Goal: Find specific page/section: Find specific page/section

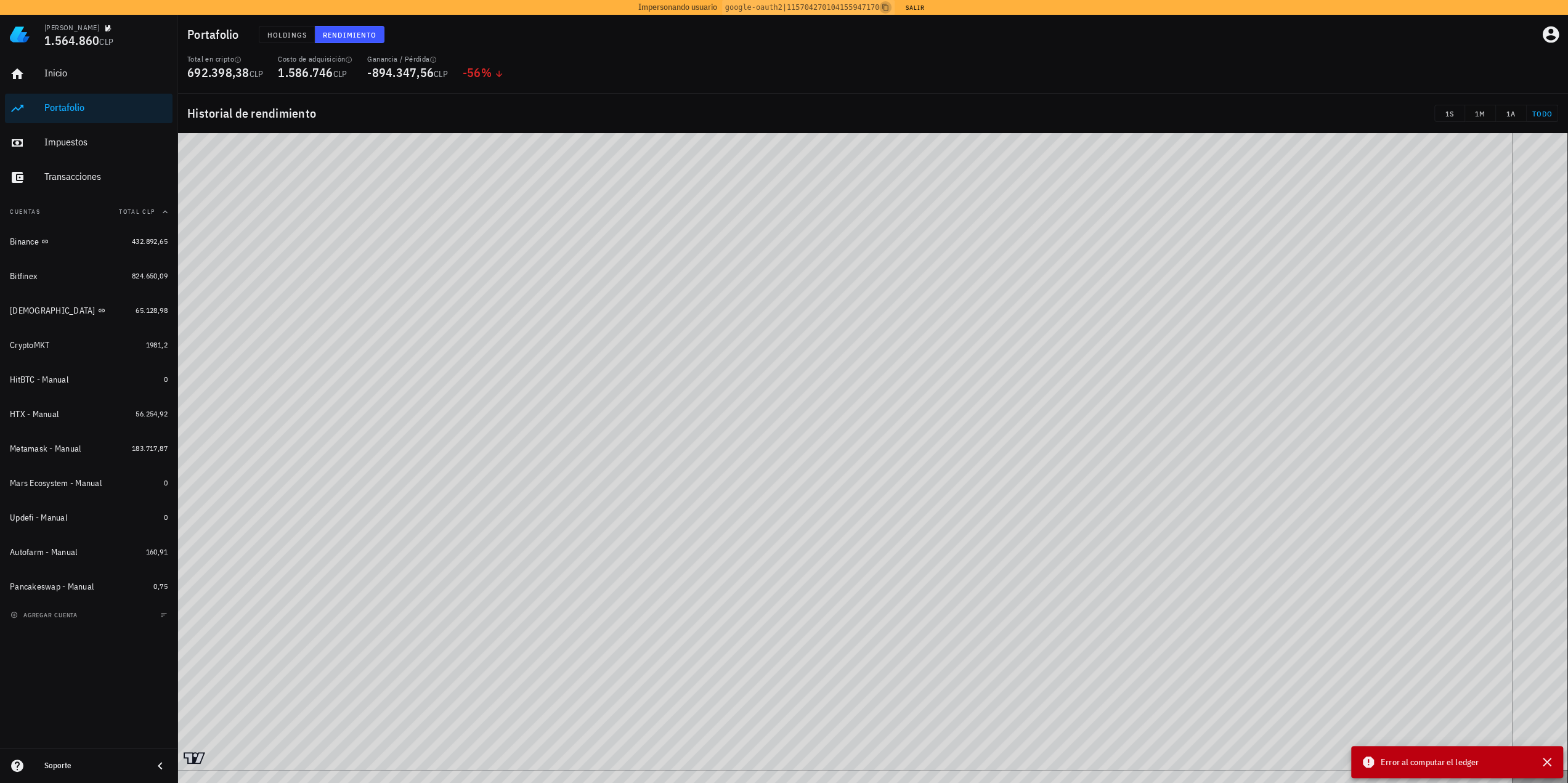
click at [884, 5] on icon "button" at bounding box center [885, 7] width 7 height 7
click at [1549, 40] on icon "button" at bounding box center [1551, 35] width 17 height 17
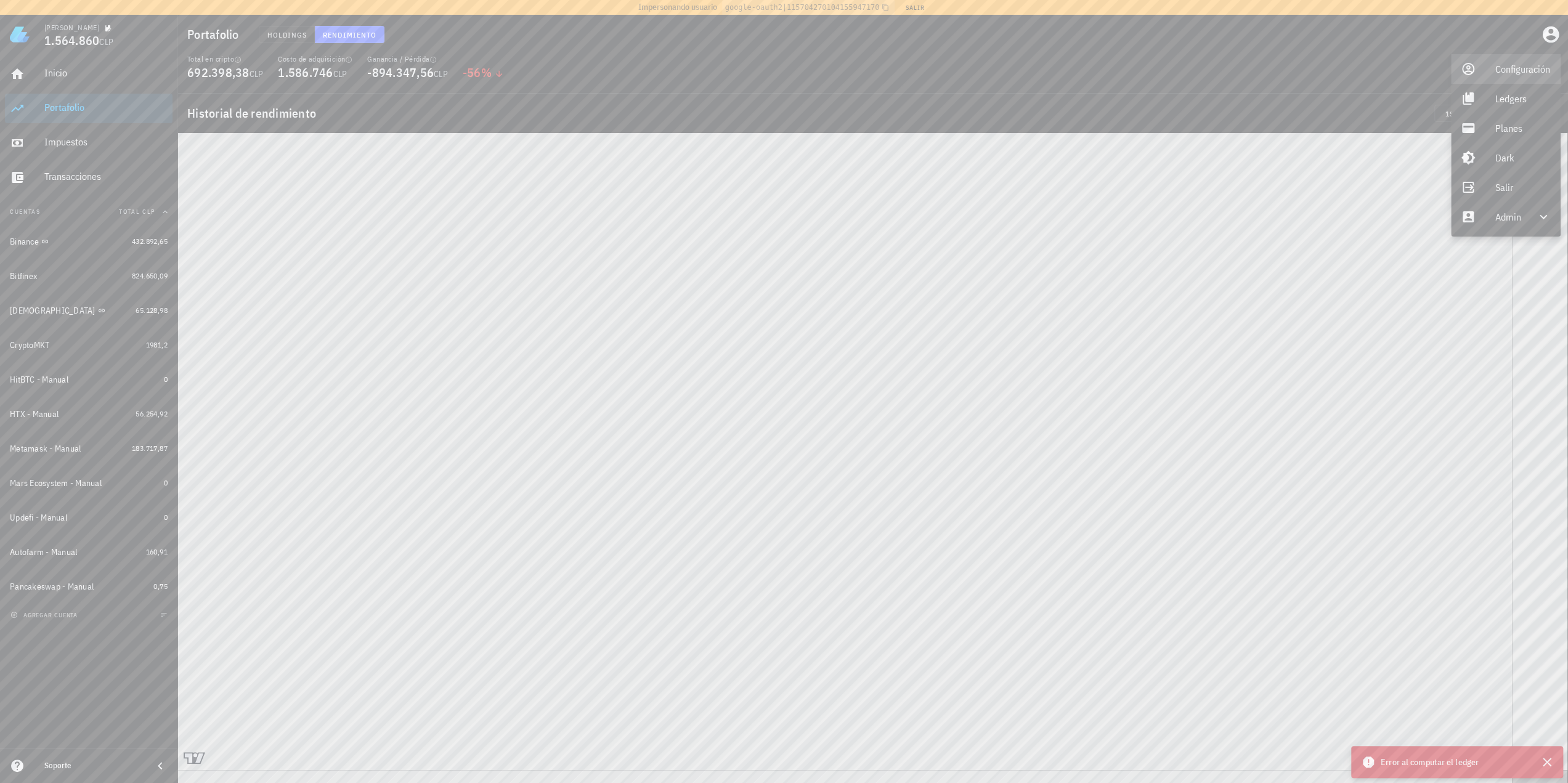
drag, startPoint x: 1502, startPoint y: 75, endPoint x: 1369, endPoint y: 87, distance: 133.5
click at [1502, 75] on div "Configuración" at bounding box center [1523, 69] width 55 height 25
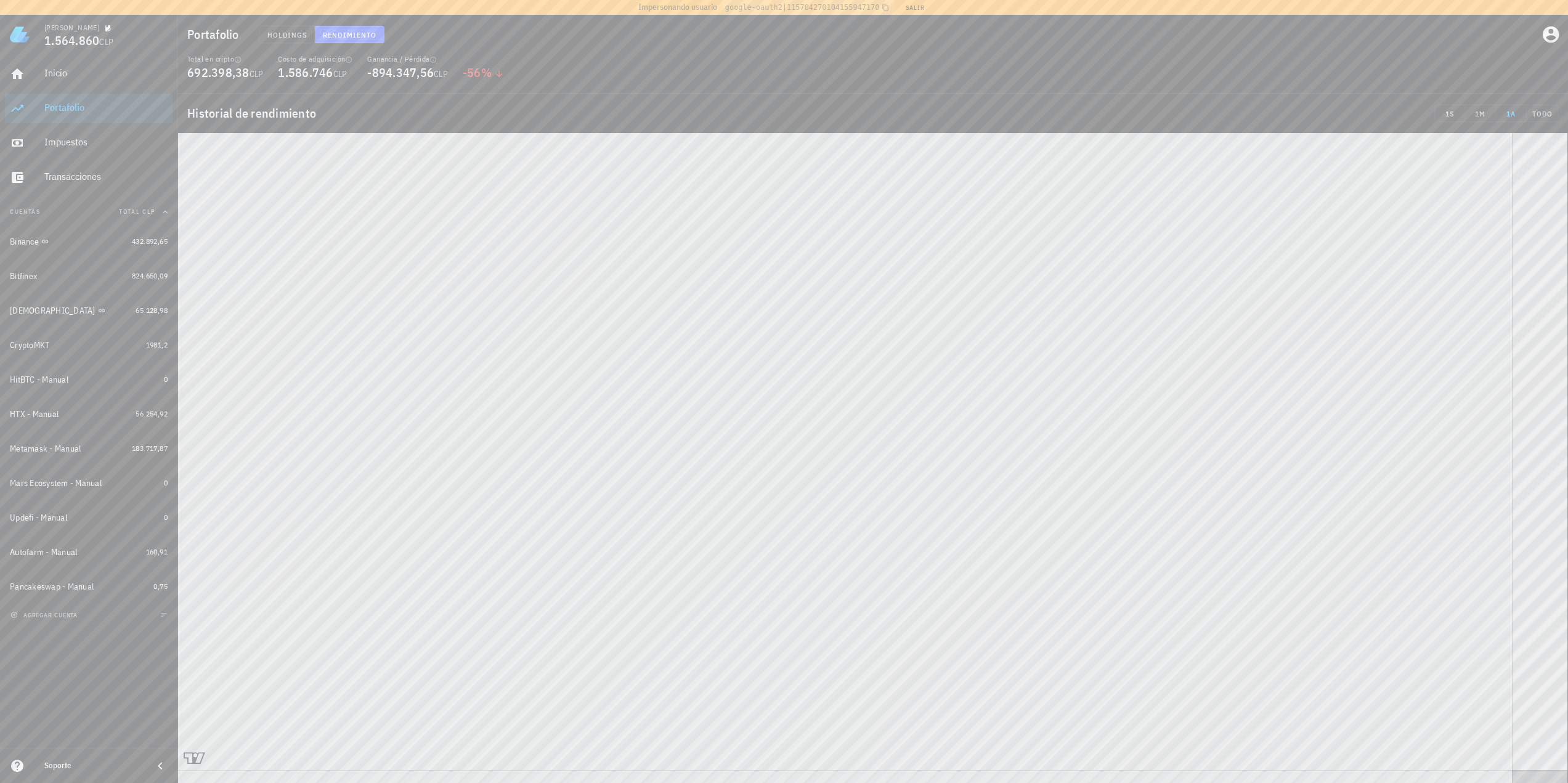
click at [539, 59] on div "Total en cripto 692.398,38 CLP Costo de adquisición 1.586.746 CLP Ganancia / Pé…" at bounding box center [873, 73] width 1386 height 39
drag, startPoint x: 79, startPoint y: 177, endPoint x: 61, endPoint y: 201, distance: 30.0
click at [79, 177] on div "Transacciones" at bounding box center [106, 177] width 123 height 12
